Goal: Task Accomplishment & Management: Manage account settings

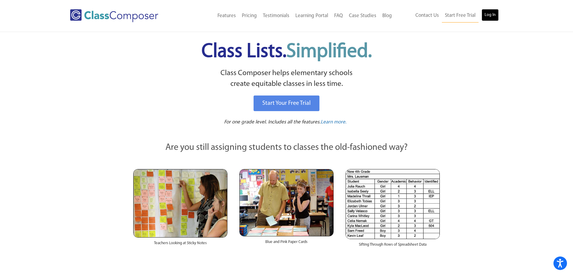
click at [487, 13] on link "Log In" at bounding box center [489, 15] width 17 height 12
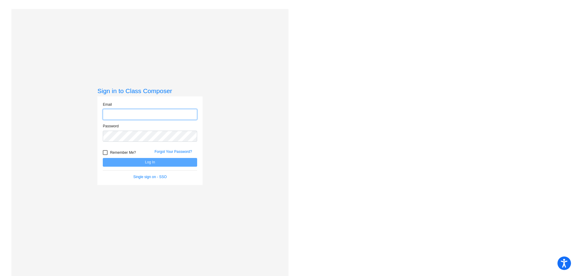
type input "malissa_weatherbie@lkstevens.wednet.edu"
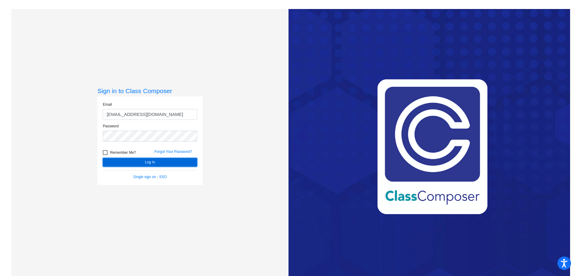
click at [158, 159] on button "Log In" at bounding box center [150, 162] width 94 height 9
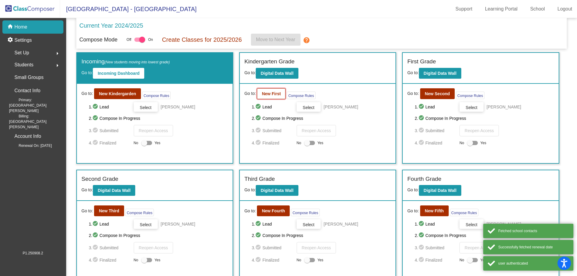
click at [271, 94] on b "New First" at bounding box center [271, 93] width 19 height 5
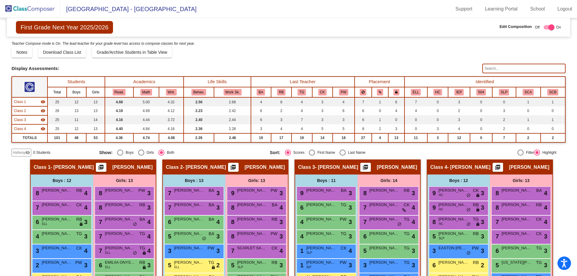
click at [29, 6] on img at bounding box center [30, 9] width 60 height 18
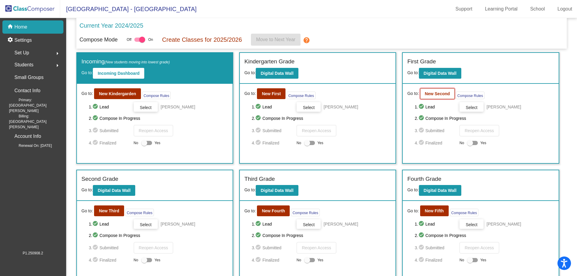
click at [440, 96] on b "New Second" at bounding box center [437, 93] width 25 height 5
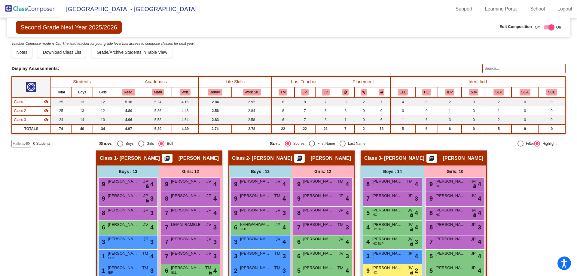
click at [21, 144] on span "Hallway" at bounding box center [19, 143] width 13 height 5
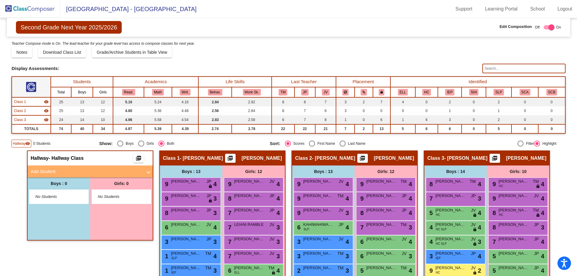
click at [49, 167] on mat-expansion-panel-header "Add Student" at bounding box center [90, 172] width 125 height 12
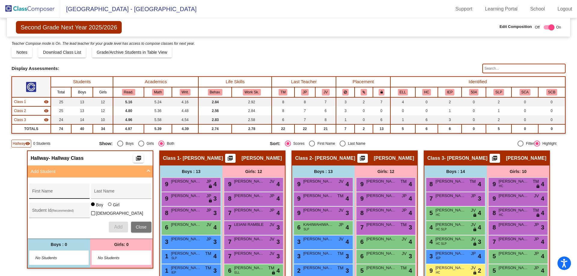
click at [50, 189] on div "First Name" at bounding box center [59, 193] width 54 height 12
type input "Gideon"
type input "Sutton"
click at [115, 227] on span "Add" at bounding box center [118, 227] width 8 height 5
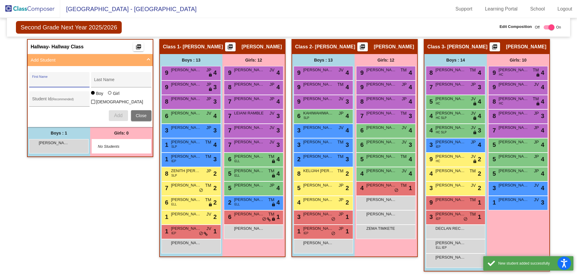
scroll to position [113, 0]
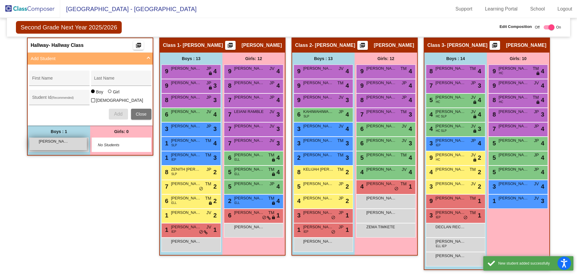
click at [63, 141] on span "Gideon Sutton" at bounding box center [54, 142] width 30 height 6
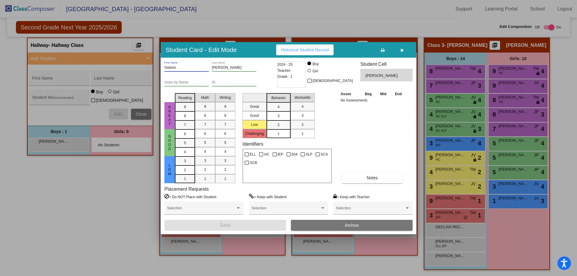
drag, startPoint x: 170, startPoint y: 68, endPoint x: 132, endPoint y: 67, distance: 37.6
click at [132, 67] on div "Student Card - Edit Mode Historical Student Record Gideon First Name Sutton Las…" at bounding box center [288, 138] width 577 height 276
type input "GIDEON"
drag, startPoint x: 226, startPoint y: 66, endPoint x: 189, endPoint y: 66, distance: 37.3
click at [189, 66] on div "GIDEON First Name Sutton Last Name" at bounding box center [219, 68] width 111 height 15
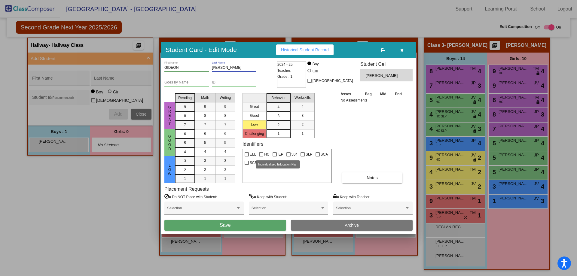
type input "SUTTON"
click at [275, 153] on div at bounding box center [275, 154] width 4 height 4
click at [275, 157] on input "IEP" at bounding box center [275, 157] width 0 height 0
checkbox input "true"
click at [264, 228] on button "Save" at bounding box center [225, 225] width 122 height 11
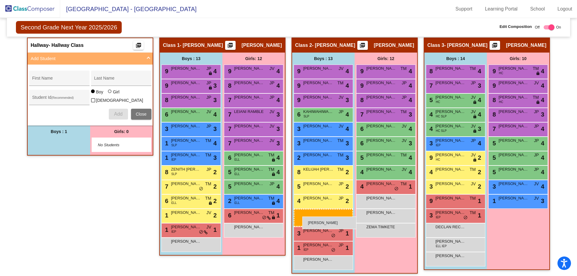
drag, startPoint x: 59, startPoint y: 140, endPoint x: 303, endPoint y: 217, distance: 255.6
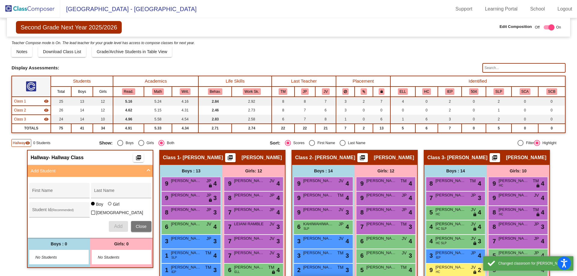
scroll to position [0, 0]
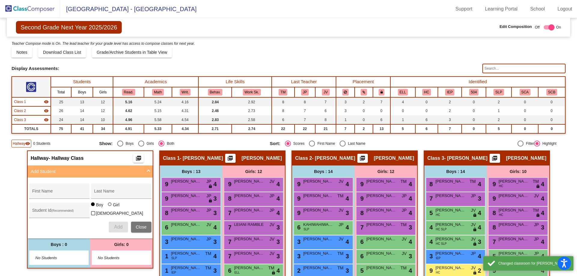
click at [18, 10] on img at bounding box center [30, 9] width 60 height 18
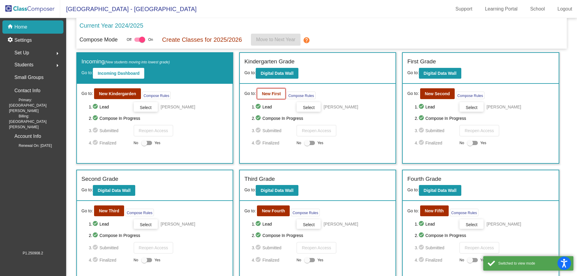
click at [271, 96] on b "New First" at bounding box center [271, 93] width 19 height 5
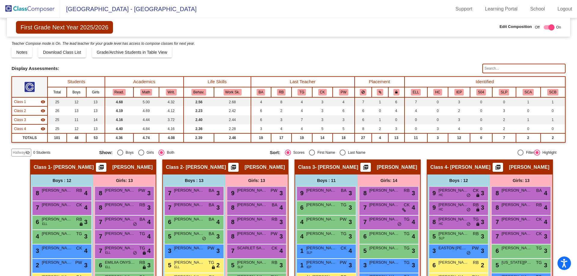
click at [24, 153] on span "Hallway" at bounding box center [19, 152] width 13 height 5
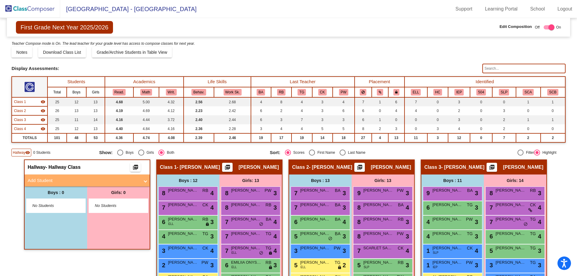
click at [47, 180] on mat-panel-title "Add Student" at bounding box center [84, 180] width 112 height 7
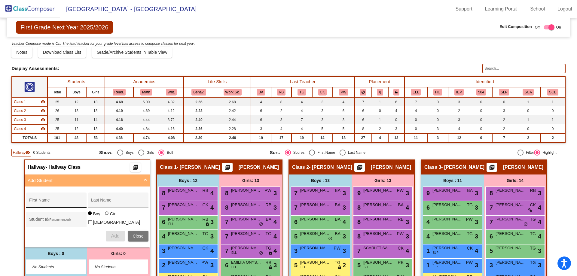
drag, startPoint x: 47, startPoint y: 198, endPoint x: 46, endPoint y: 195, distance: 4.0
click at [47, 198] on div "First Name" at bounding box center [56, 202] width 54 height 12
type input "KYRIE"
click at [104, 199] on div "Last Name" at bounding box center [118, 202] width 54 height 12
type input "SUTTON"
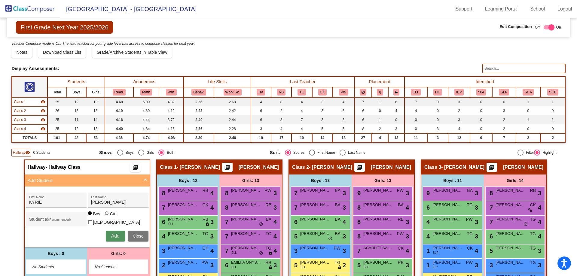
click at [109, 236] on button "Add" at bounding box center [115, 236] width 19 height 11
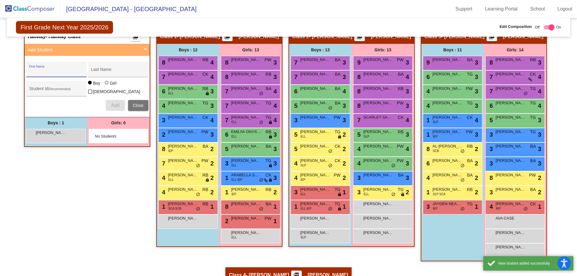
scroll to position [150, 0]
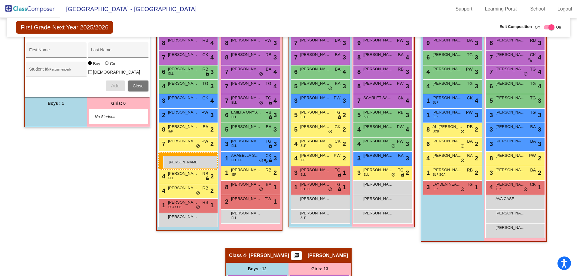
drag, startPoint x: 46, startPoint y: 109, endPoint x: 163, endPoint y: 156, distance: 126.8
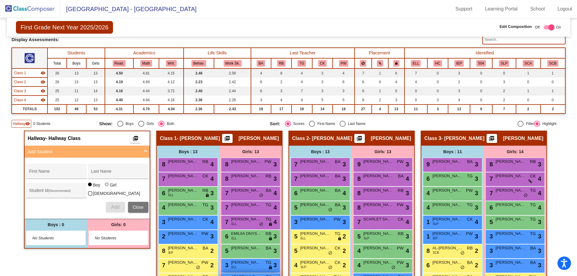
scroll to position [120, 0]
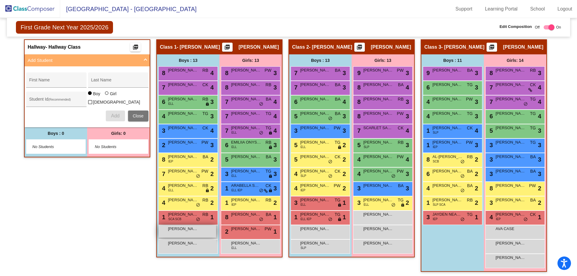
click at [186, 234] on div "KYRIE SUTTON lock do_not_disturb_alt" at bounding box center [187, 232] width 57 height 12
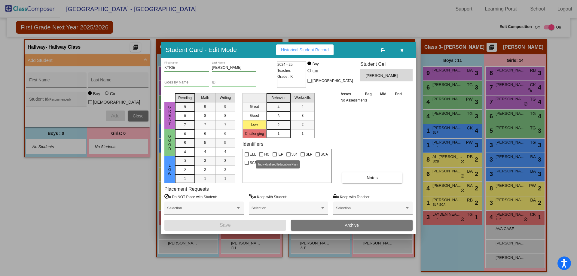
click at [275, 156] on div at bounding box center [275, 154] width 4 height 4
click at [275, 157] on input "IEP" at bounding box center [275, 157] width 0 height 0
checkbox input "true"
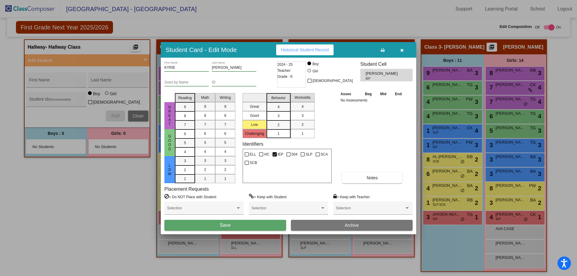
click at [254, 227] on button "Save" at bounding box center [225, 225] width 122 height 11
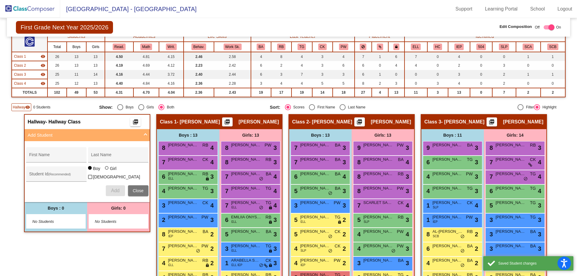
scroll to position [0, 0]
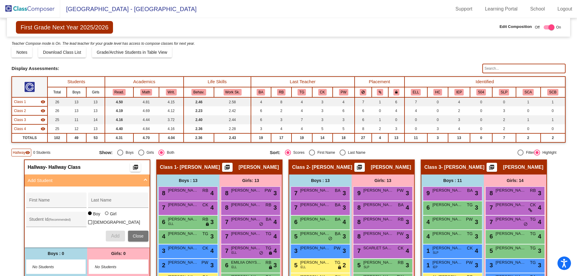
click at [100, 179] on mat-panel-title "Add Student" at bounding box center [84, 180] width 112 height 7
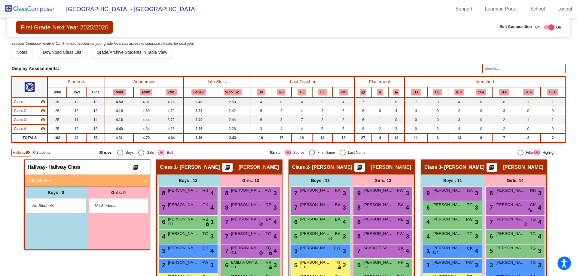
click at [33, 7] on img at bounding box center [30, 9] width 60 height 18
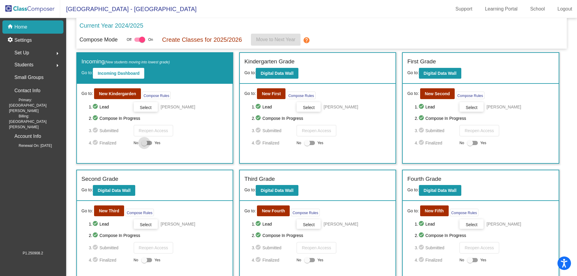
click at [150, 144] on div at bounding box center [146, 143] width 11 height 4
click at [144, 145] on input "Yes" at bounding box center [144, 145] width 0 height 0
checkbox input "true"
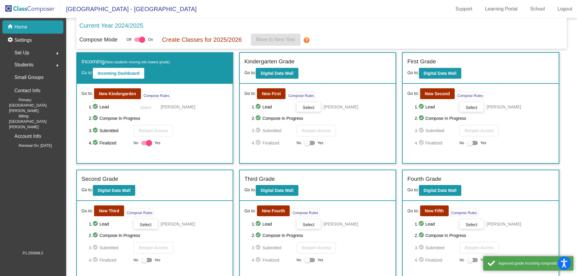
click at [311, 145] on div at bounding box center [309, 143] width 11 height 4
click at [307, 145] on input "Yes" at bounding box center [307, 145] width 0 height 0
checkbox input "true"
click at [475, 142] on div at bounding box center [472, 143] width 11 height 4
click at [470, 145] on input "Yes" at bounding box center [470, 145] width 0 height 0
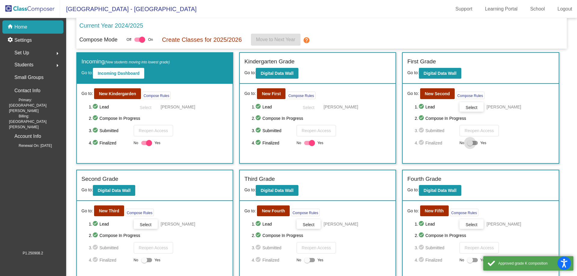
checkbox input "true"
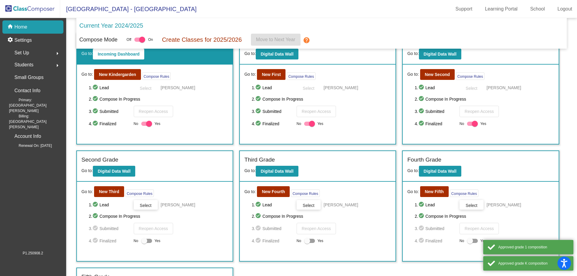
scroll to position [43, 0]
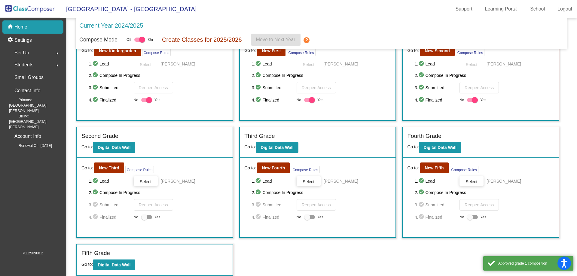
click at [149, 218] on div at bounding box center [146, 217] width 11 height 4
click at [144, 220] on input "Yes" at bounding box center [144, 220] width 0 height 0
checkbox input "true"
click at [314, 218] on div at bounding box center [309, 217] width 11 height 4
click at [307, 220] on input "Yes" at bounding box center [307, 220] width 0 height 0
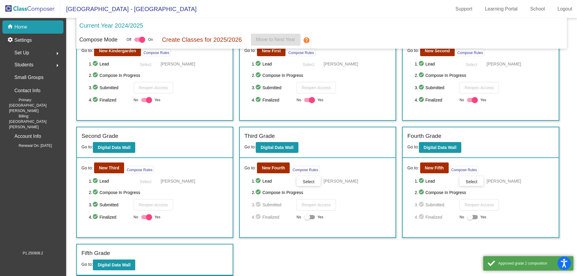
checkbox input "true"
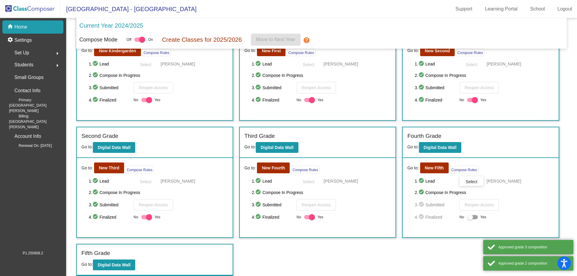
click at [476, 218] on label "Yes" at bounding box center [476, 217] width 19 height 7
click at [470, 220] on input "Yes" at bounding box center [470, 220] width 0 height 0
checkbox input "true"
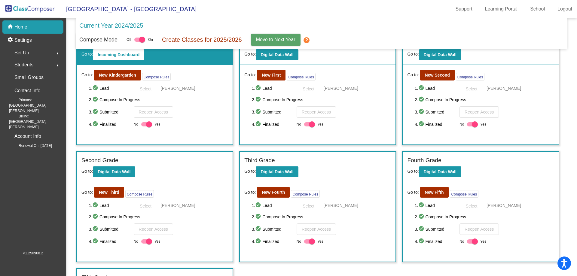
scroll to position [0, 0]
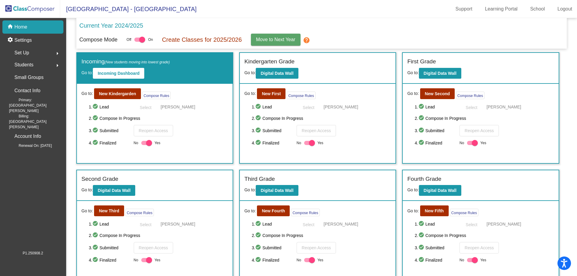
click at [307, 41] on mat-icon "help" at bounding box center [306, 40] width 7 height 7
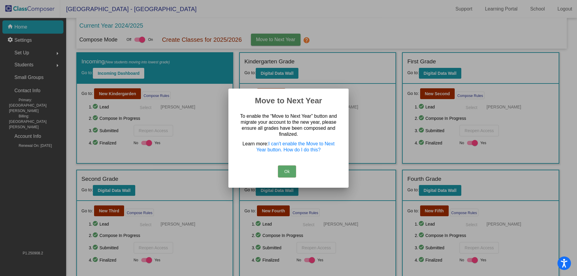
click at [285, 171] on button "Ok" at bounding box center [287, 172] width 18 height 12
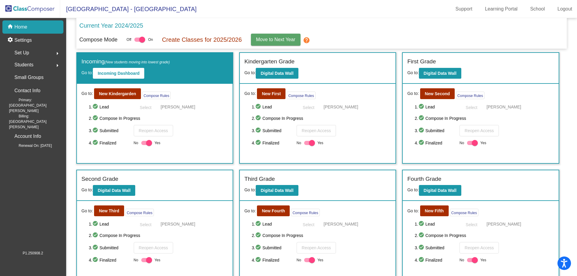
click at [265, 40] on span "Move to Next Year" at bounding box center [275, 39] width 39 height 5
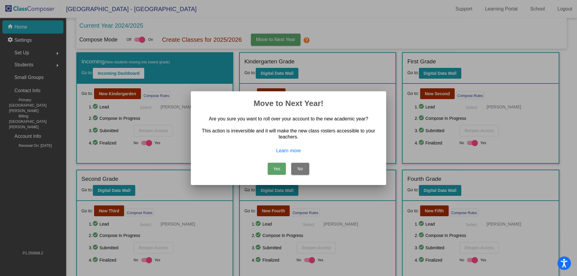
click at [279, 169] on button "Yes" at bounding box center [277, 169] width 18 height 12
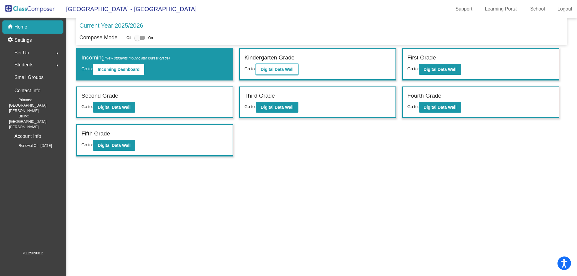
click at [283, 72] on b "Digital Data Wall" at bounding box center [277, 69] width 33 height 5
